Goal: Share content

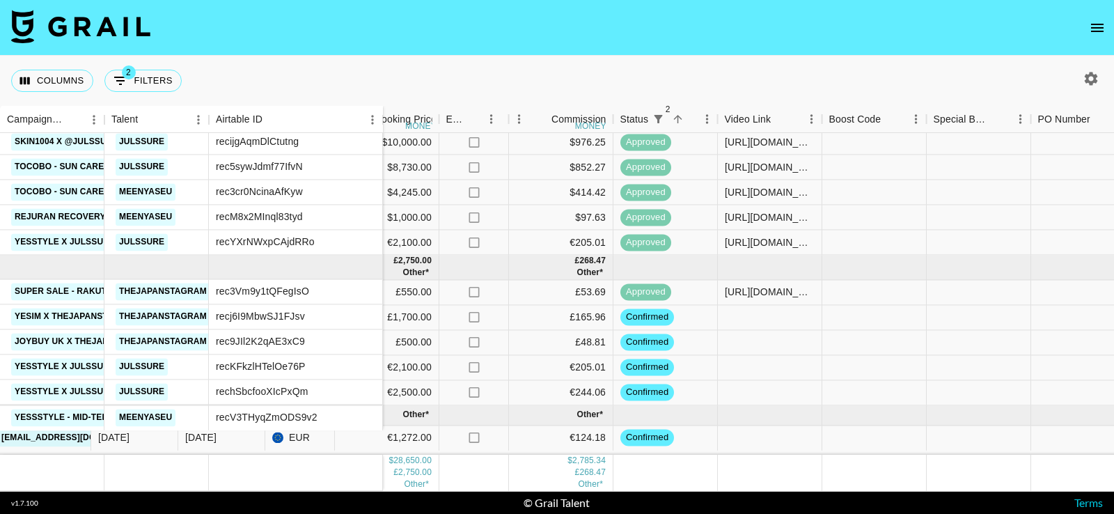
scroll to position [253, 859]
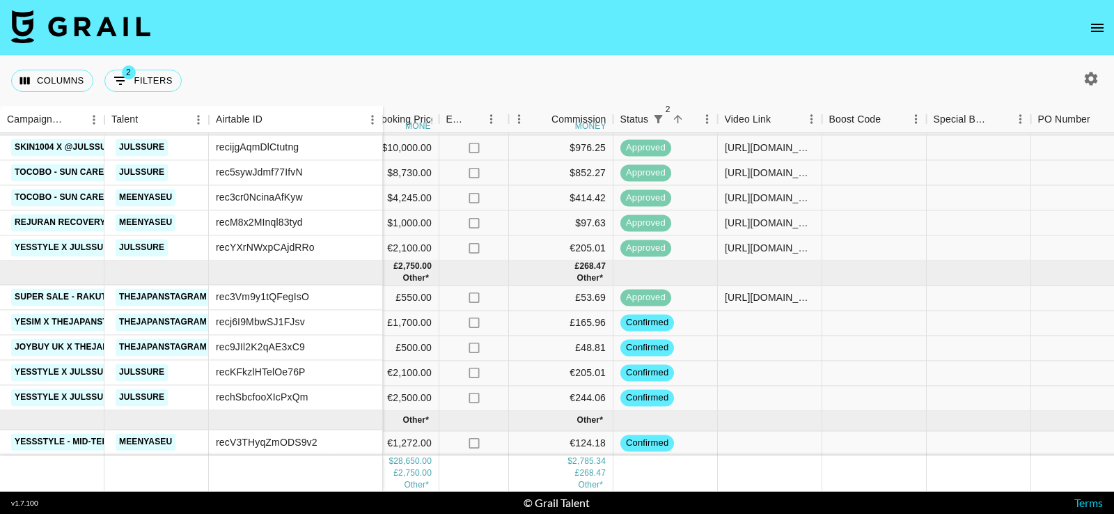
click at [1102, 31] on icon "open drawer" at bounding box center [1097, 28] width 13 height 8
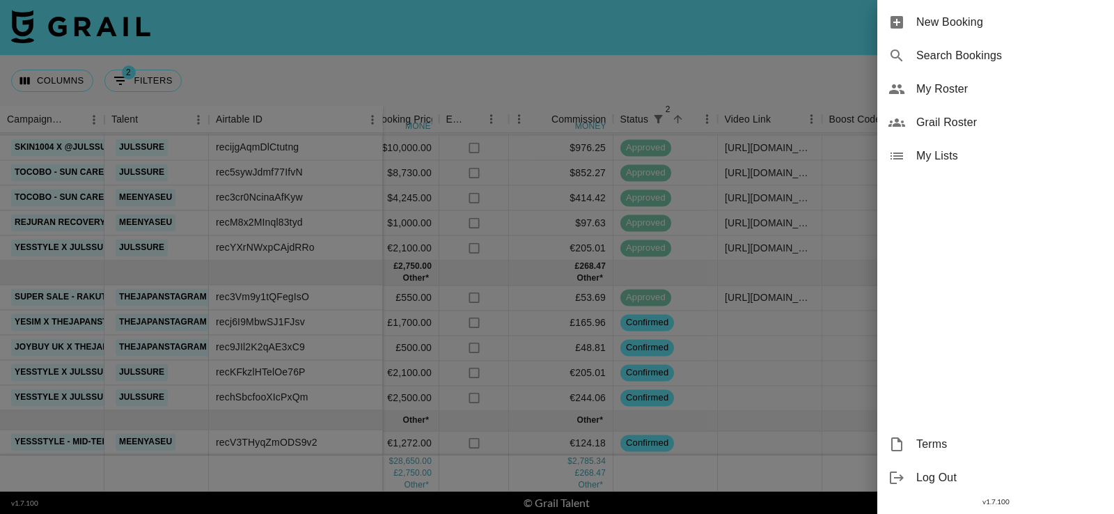
click at [975, 148] on span "My Lists" at bounding box center [1009, 156] width 187 height 17
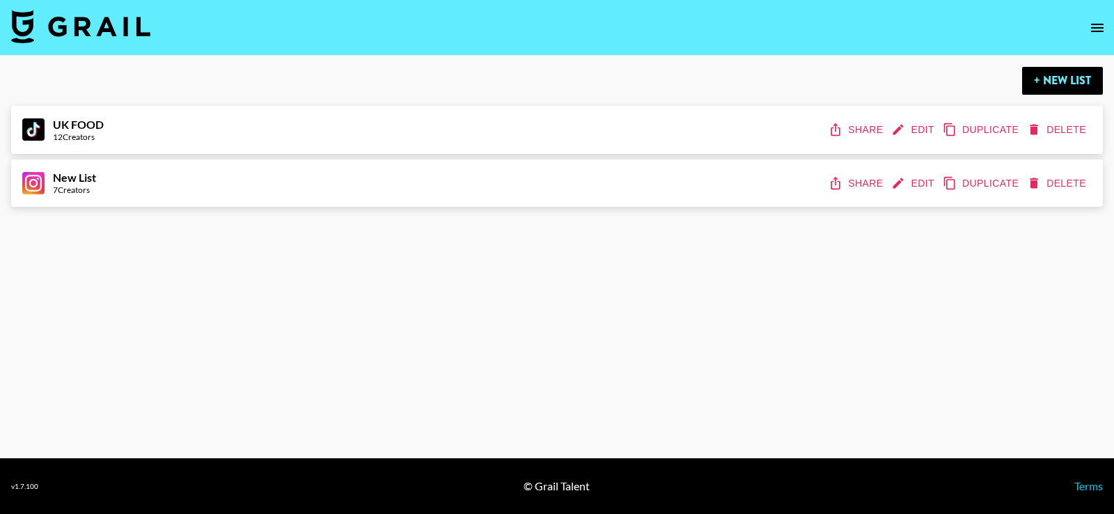
click at [753, 135] on div "UK FOOD 12 Creators Share Edit Duplicate Delete" at bounding box center [557, 130] width 1070 height 26
click at [65, 126] on strong "UK FOOD" at bounding box center [78, 124] width 51 height 13
click at [856, 132] on button "Share" at bounding box center [857, 130] width 63 height 26
click at [857, 127] on button "Share" at bounding box center [857, 130] width 63 height 26
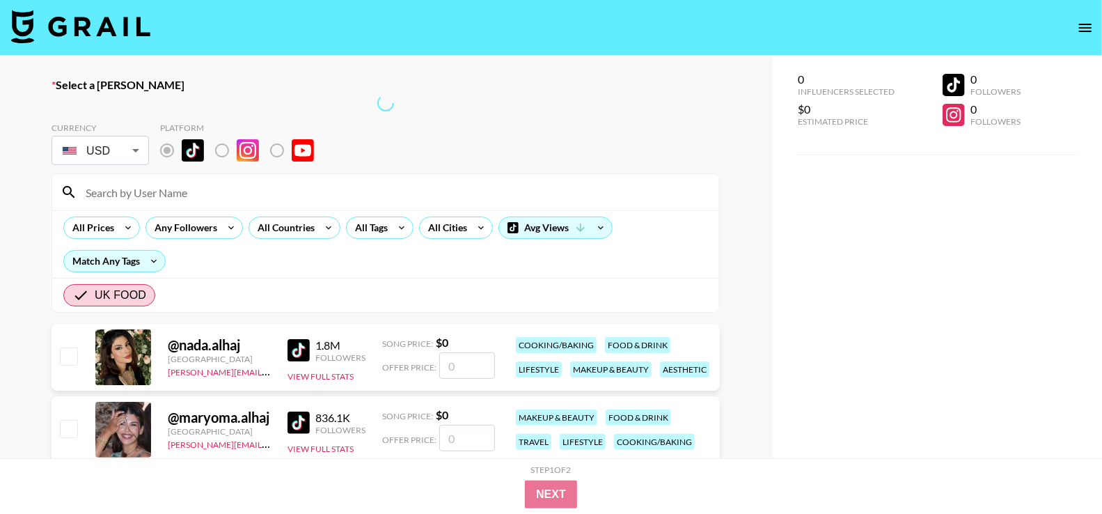
radio input "true"
